Goal: Complete application form

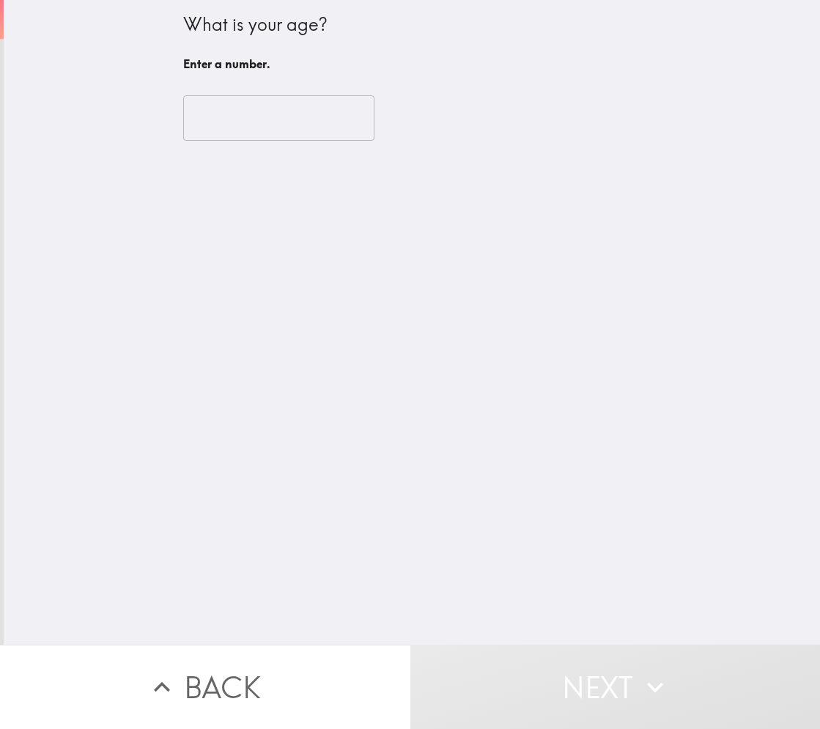
click at [258, 125] on input "number" at bounding box center [278, 117] width 191 height 45
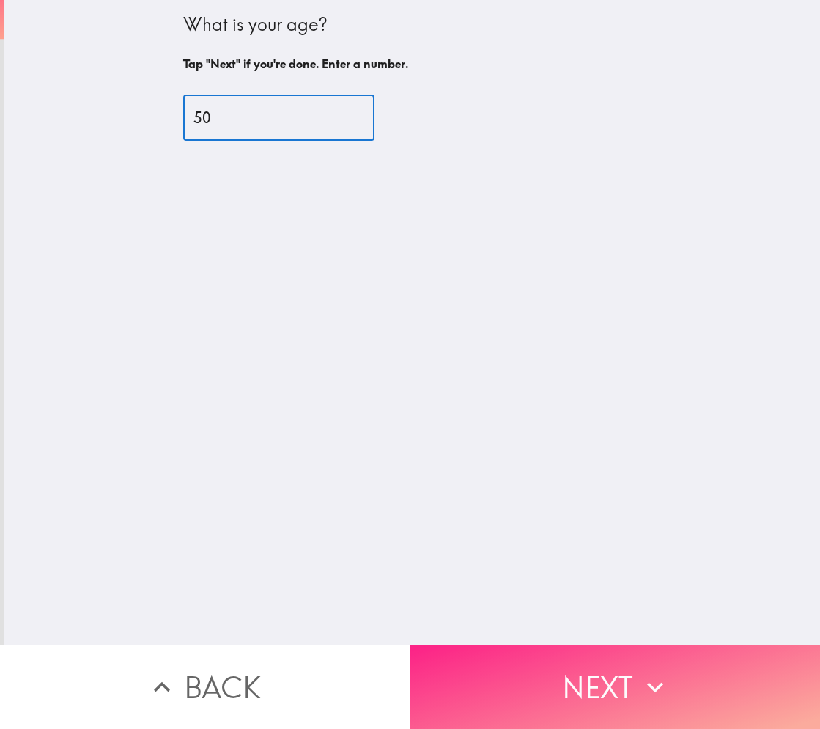
type input "50"
click at [603, 660] on button "Next" at bounding box center [616, 686] width 411 height 84
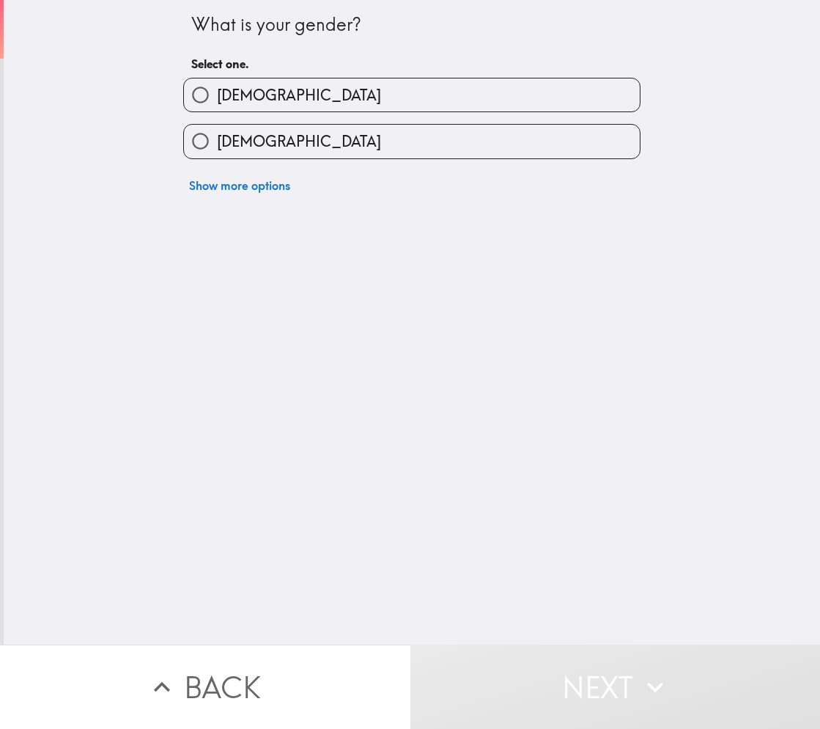
click at [240, 98] on span "[DEMOGRAPHIC_DATA]" at bounding box center [299, 95] width 164 height 21
click at [217, 98] on input "[DEMOGRAPHIC_DATA]" at bounding box center [200, 94] width 33 height 33
radio input "true"
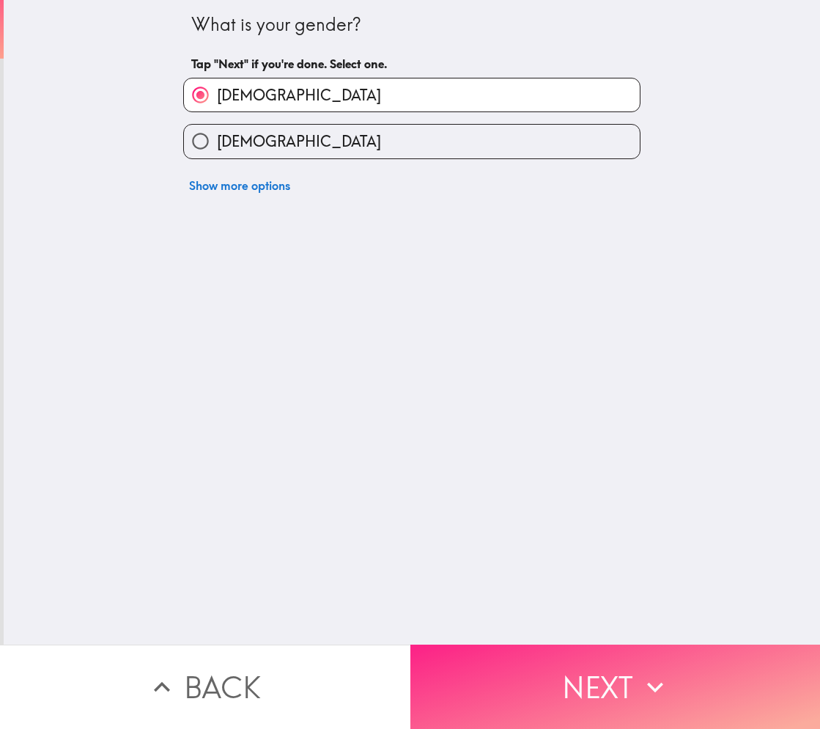
click at [628, 686] on button "Next" at bounding box center [616, 686] width 411 height 84
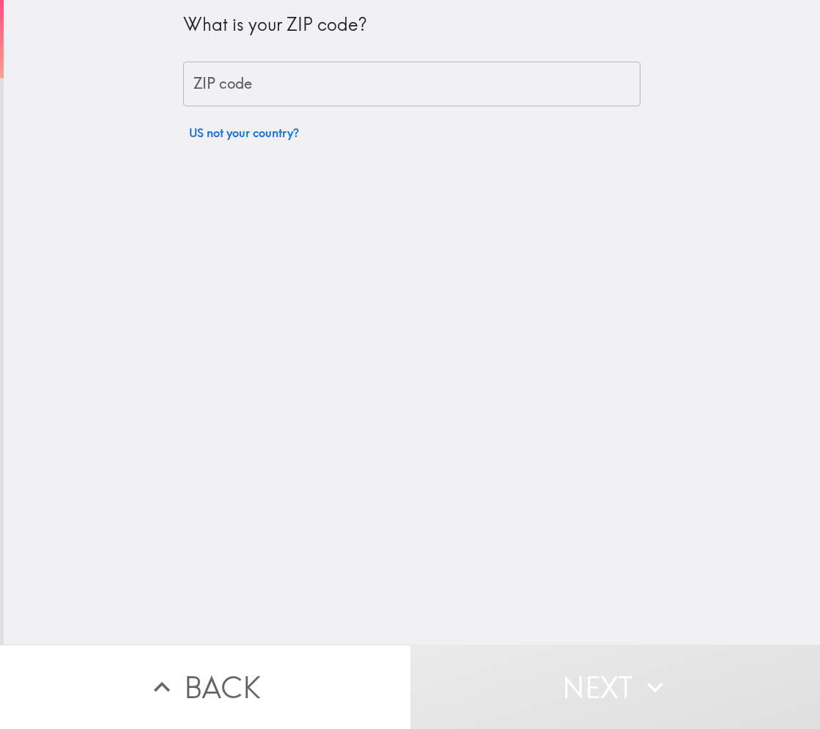
click at [254, 84] on input "ZIP code" at bounding box center [411, 84] width 457 height 45
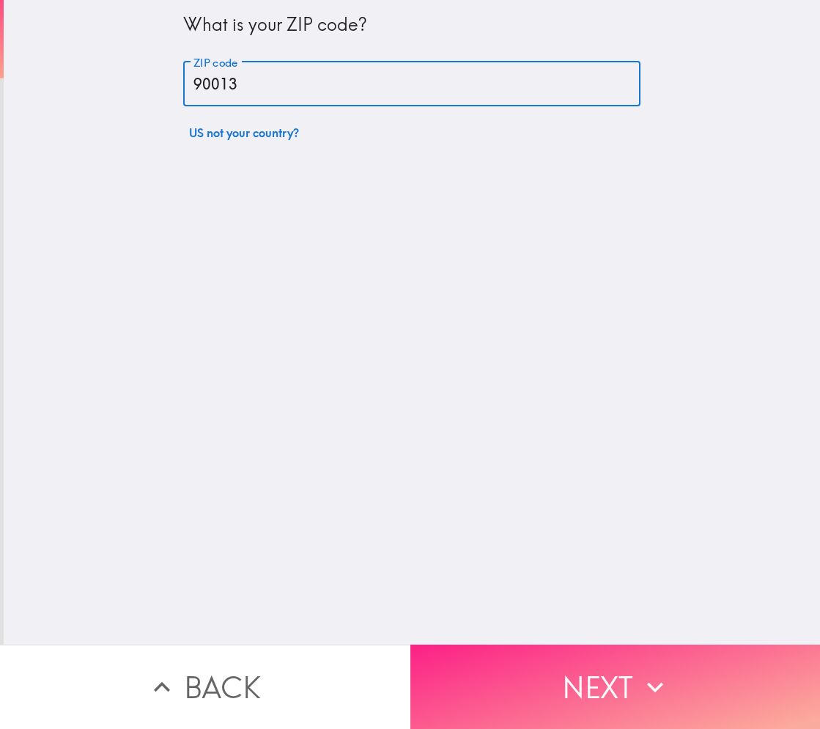
type input "90013"
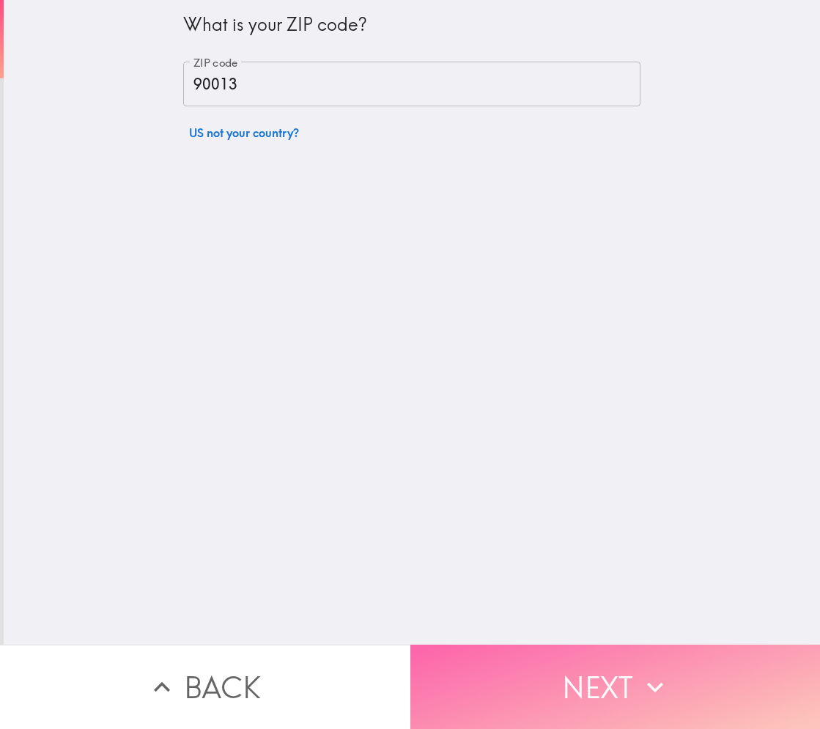
click at [652, 663] on button "Next" at bounding box center [616, 686] width 411 height 84
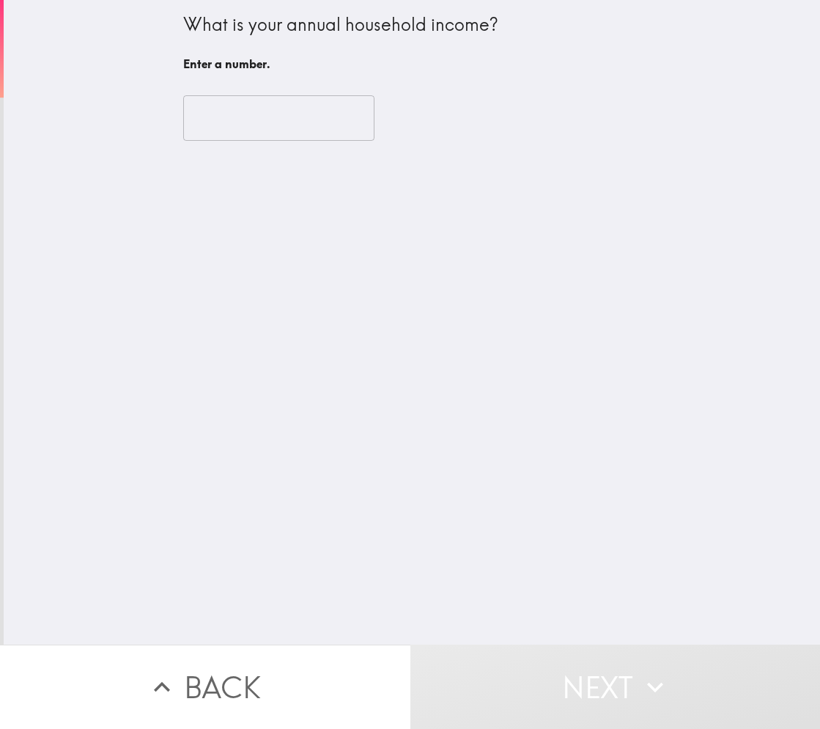
click at [243, 125] on input "number" at bounding box center [278, 117] width 191 height 45
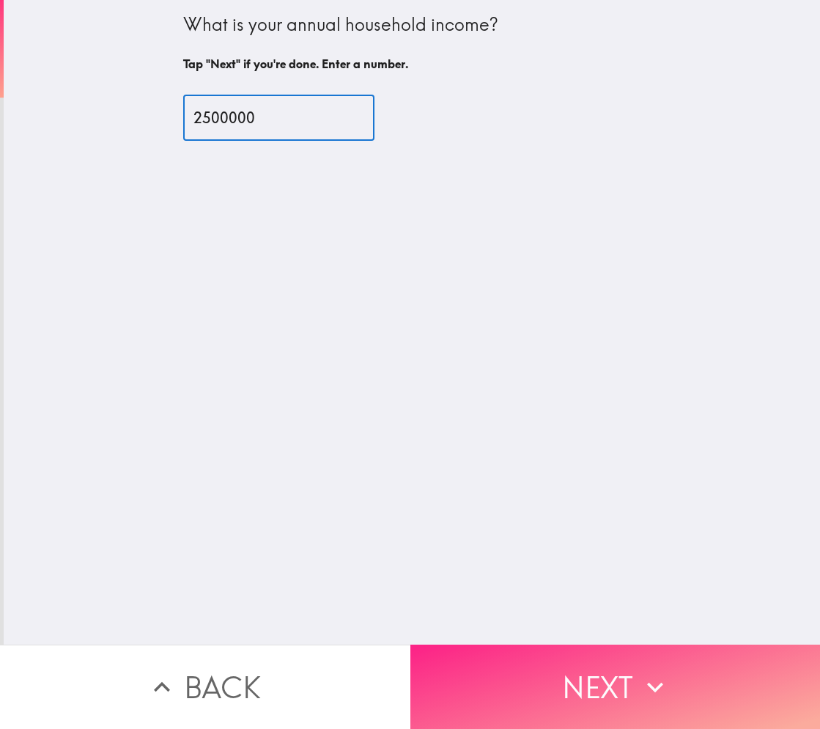
type input "2500000"
click at [619, 703] on button "Next" at bounding box center [616, 686] width 411 height 84
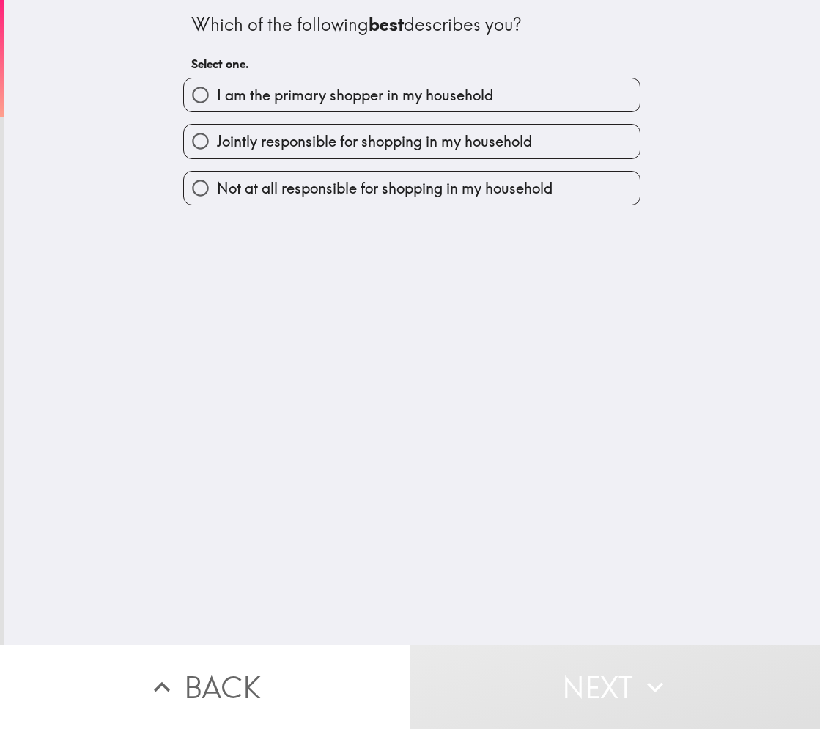
click at [239, 157] on label "Jointly responsible for shopping in my household" at bounding box center [412, 141] width 456 height 33
click at [217, 157] on input "Jointly responsible for shopping in my household" at bounding box center [200, 141] width 33 height 33
radio input "true"
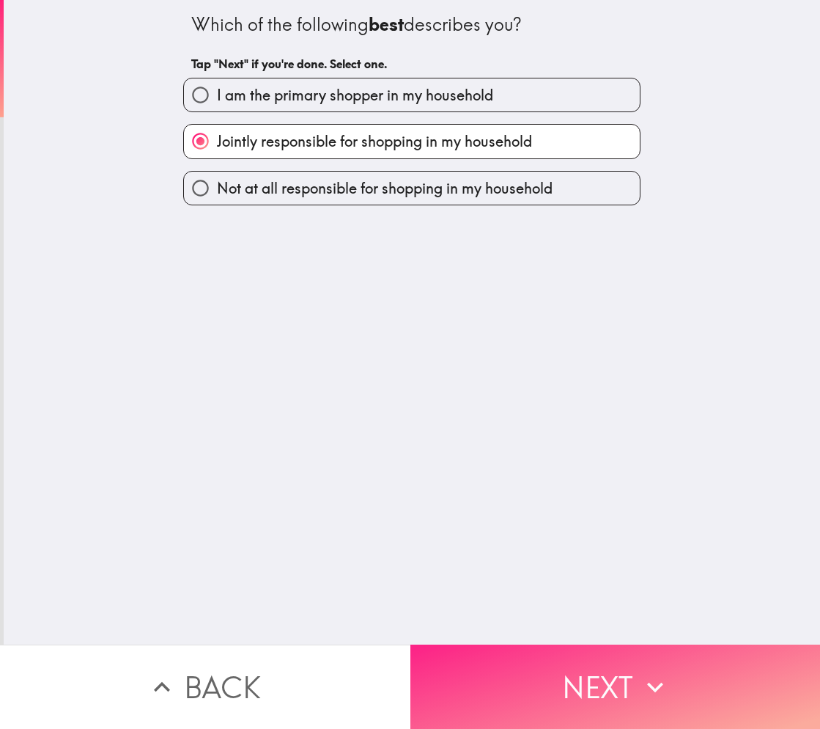
click at [529, 686] on button "Next" at bounding box center [616, 686] width 411 height 84
click at [548, 671] on button "Next" at bounding box center [616, 686] width 411 height 84
